Goal: Obtain resource: Obtain resource

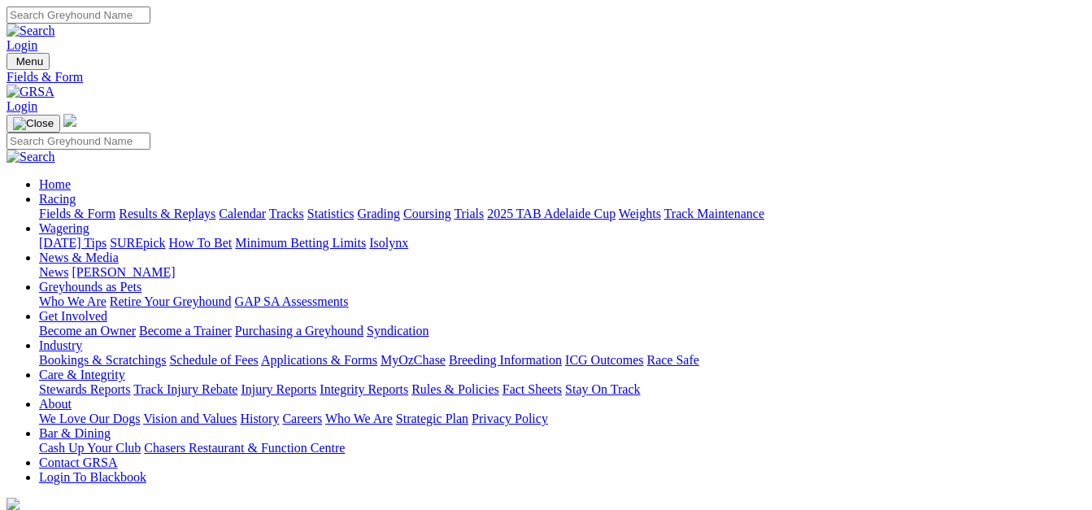
select select "NSW"
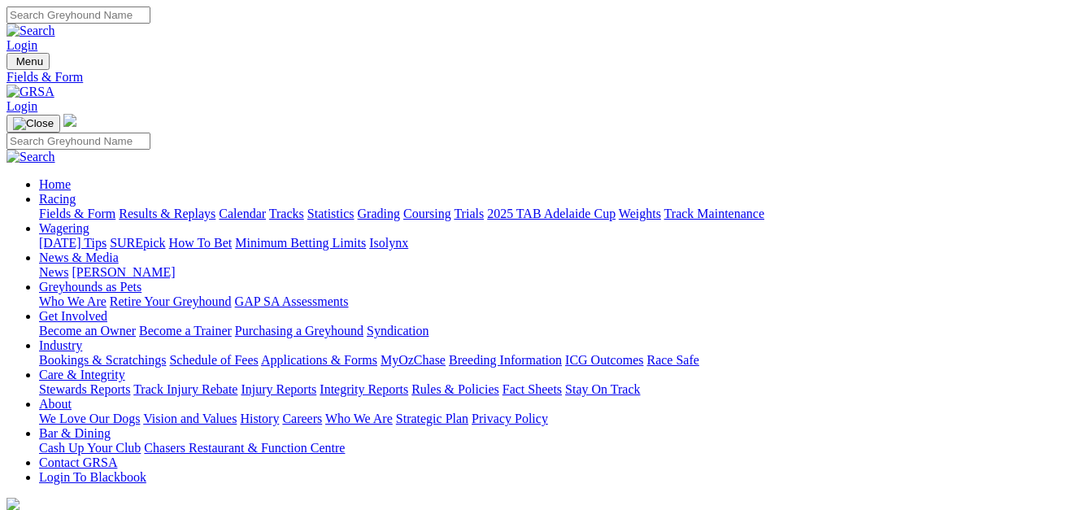
select select "QLD"
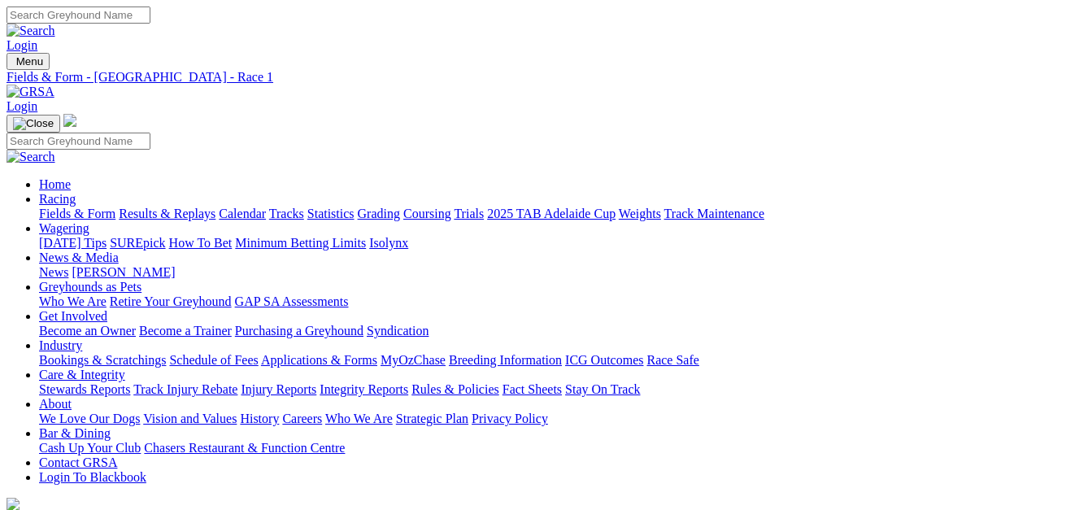
select select "TAS"
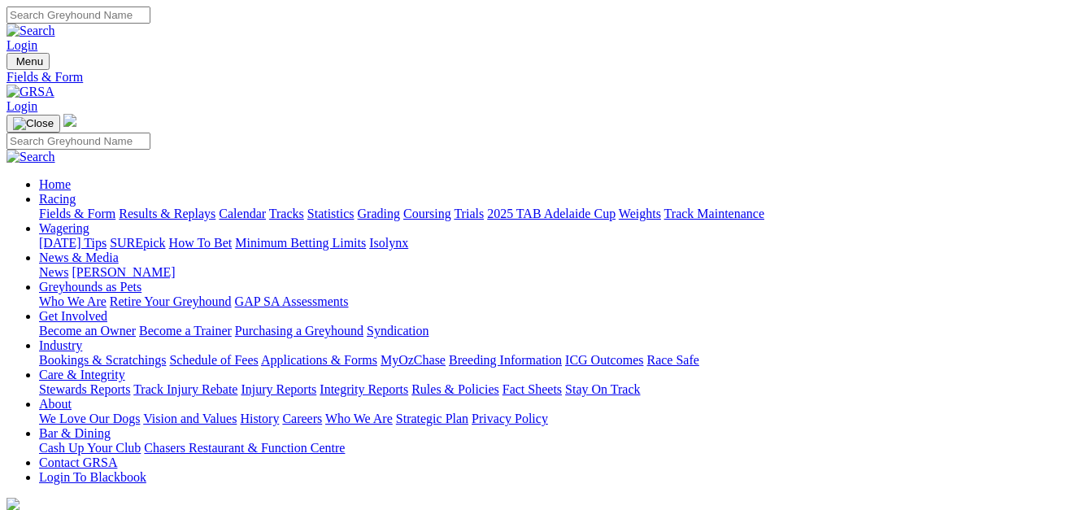
select select "WA"
